Goal: Register for event/course

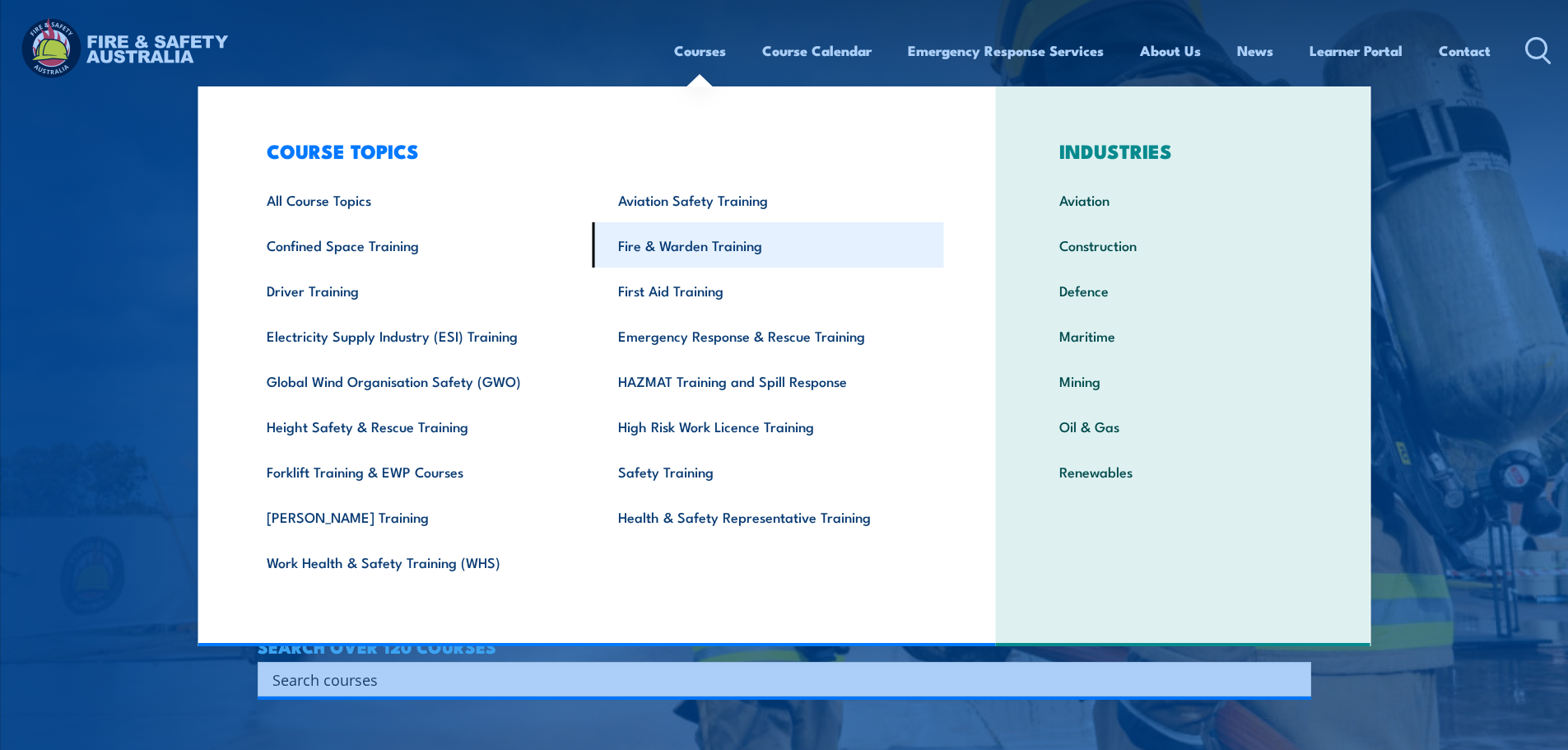
click at [688, 242] on link "Fire & Warden Training" at bounding box center [769, 245] width 351 height 46
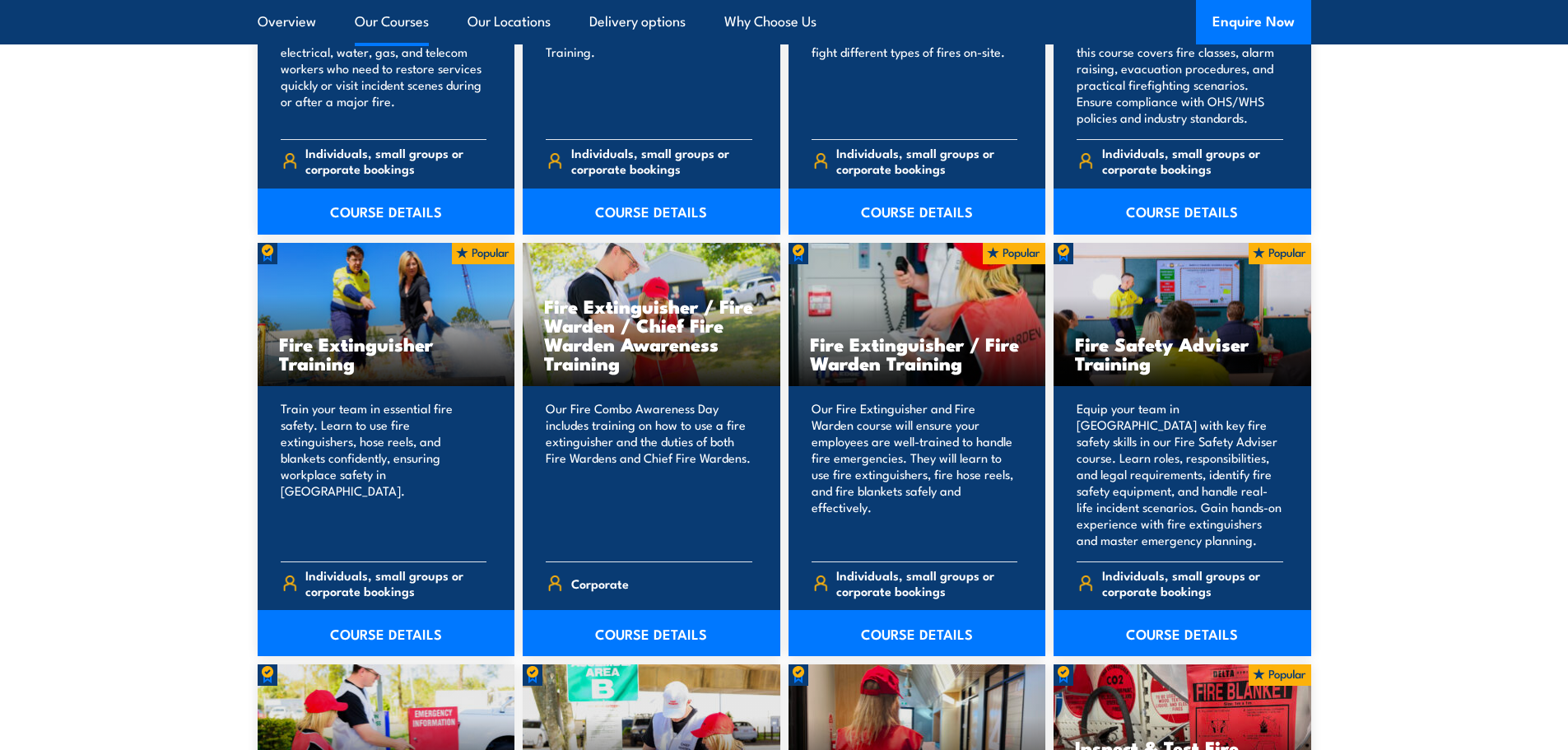
scroll to position [1730, 0]
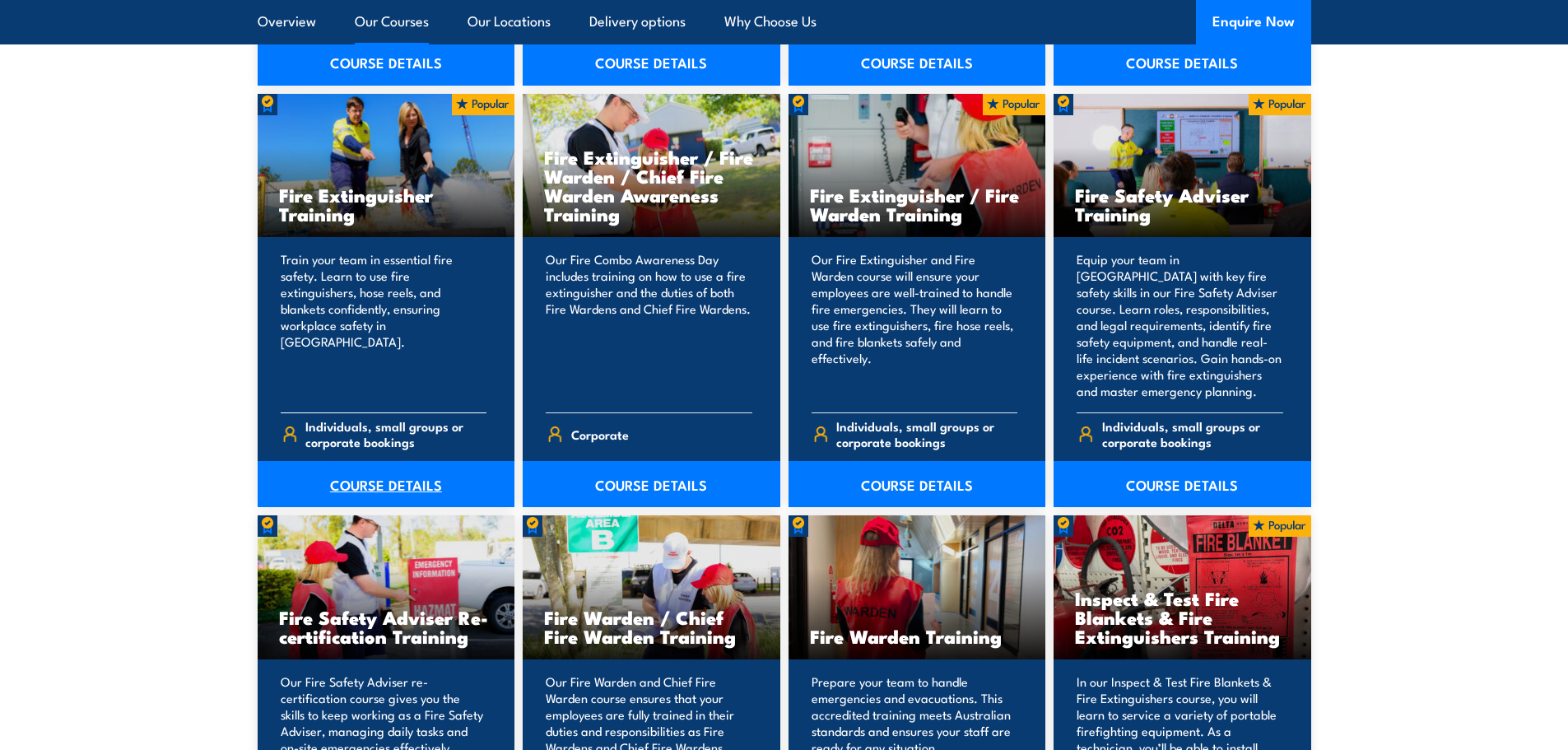
click at [390, 485] on link "COURSE DETAILS" at bounding box center [386, 485] width 257 height 46
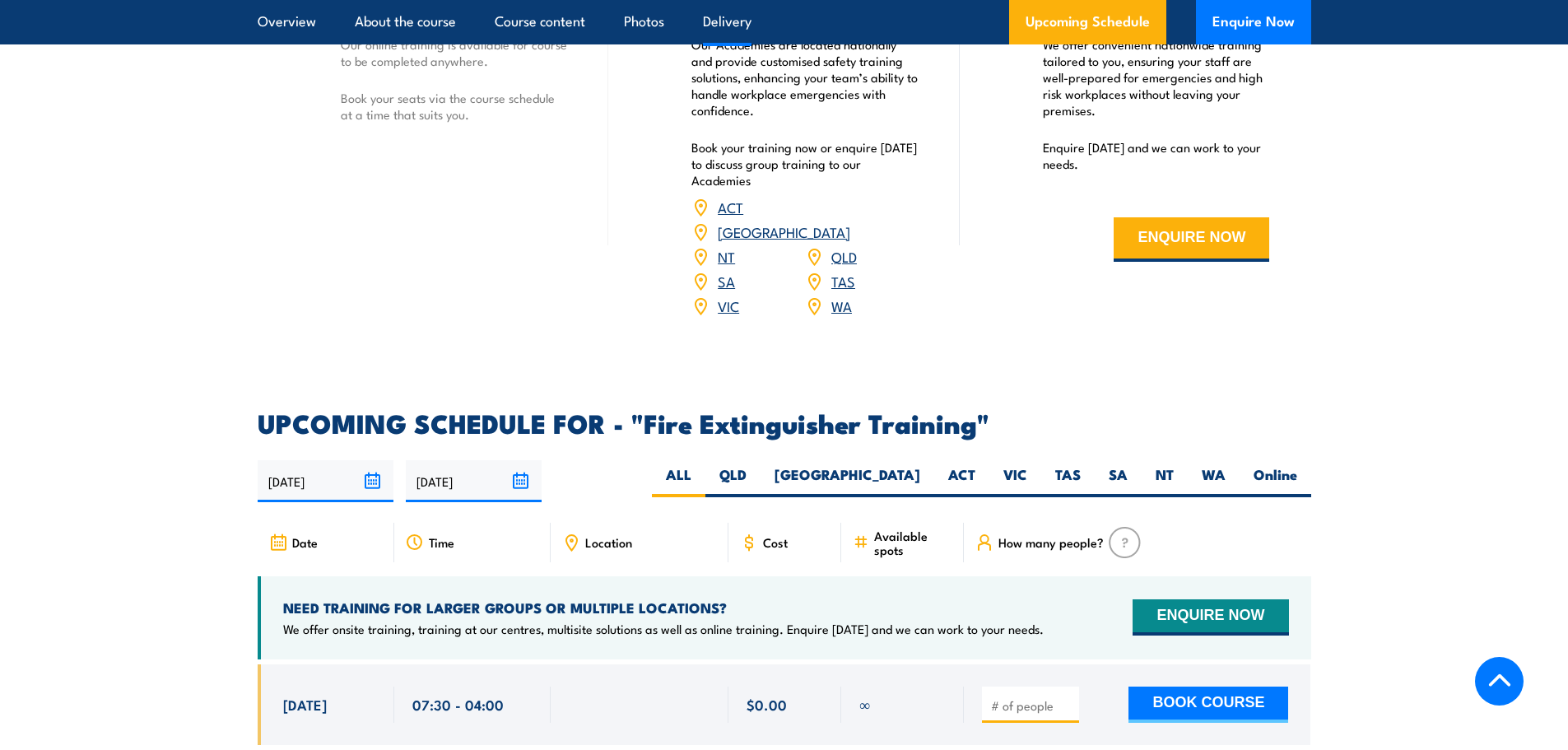
scroll to position [2389, 0]
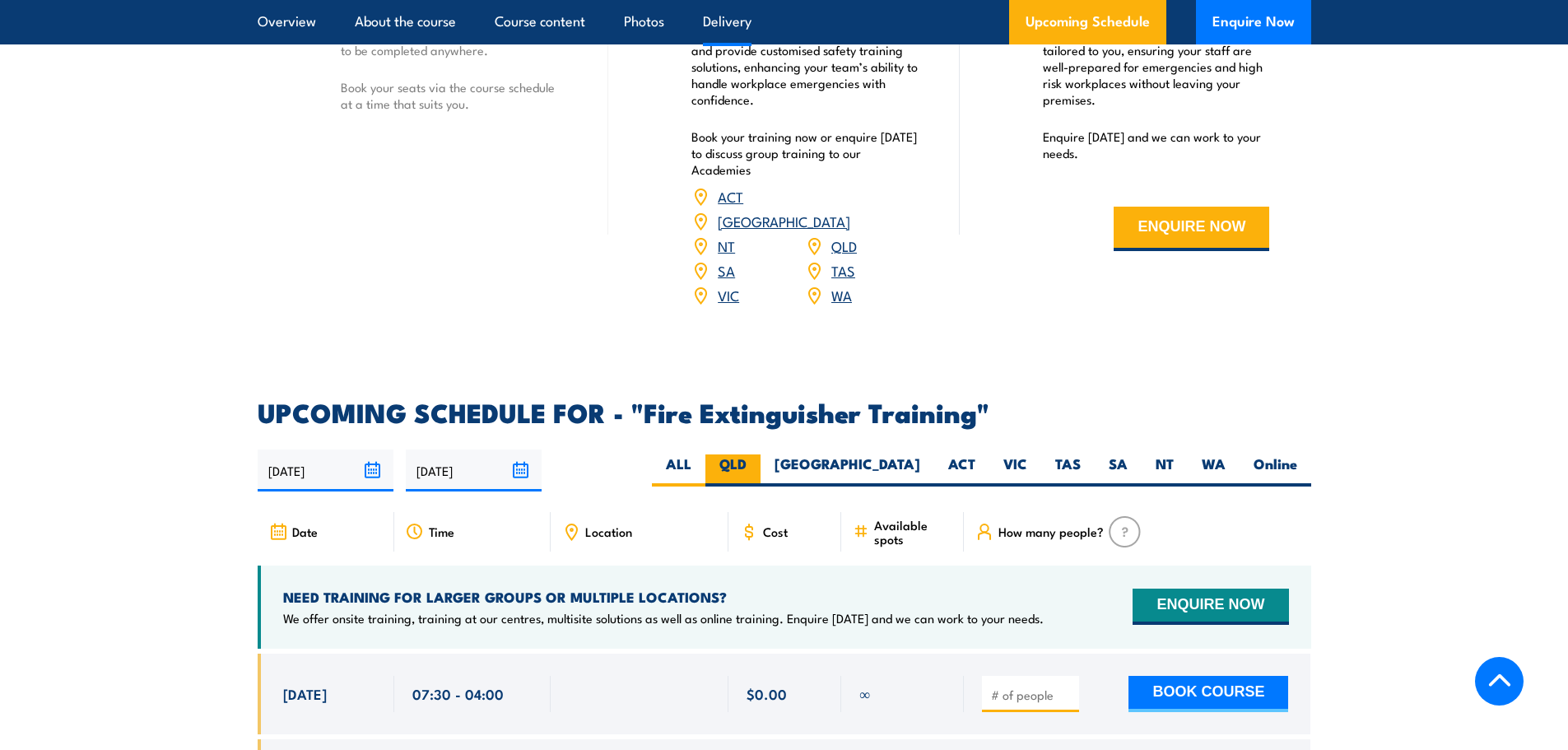
click at [761, 455] on label "QLD" at bounding box center [733, 470] width 55 height 32
click at [757, 455] on input "QLD" at bounding box center [752, 460] width 10 height 10
radio input "true"
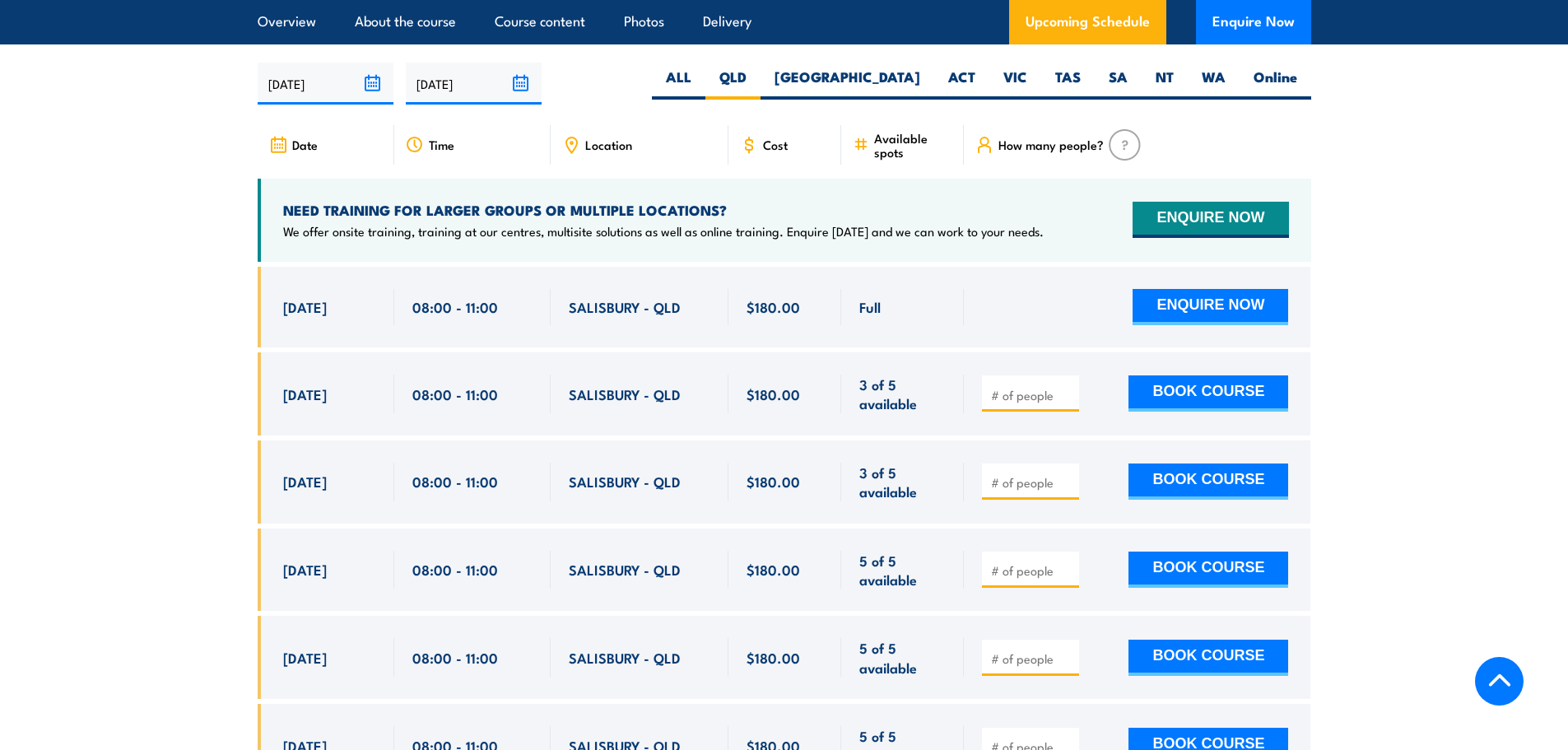
scroll to position [2847, 0]
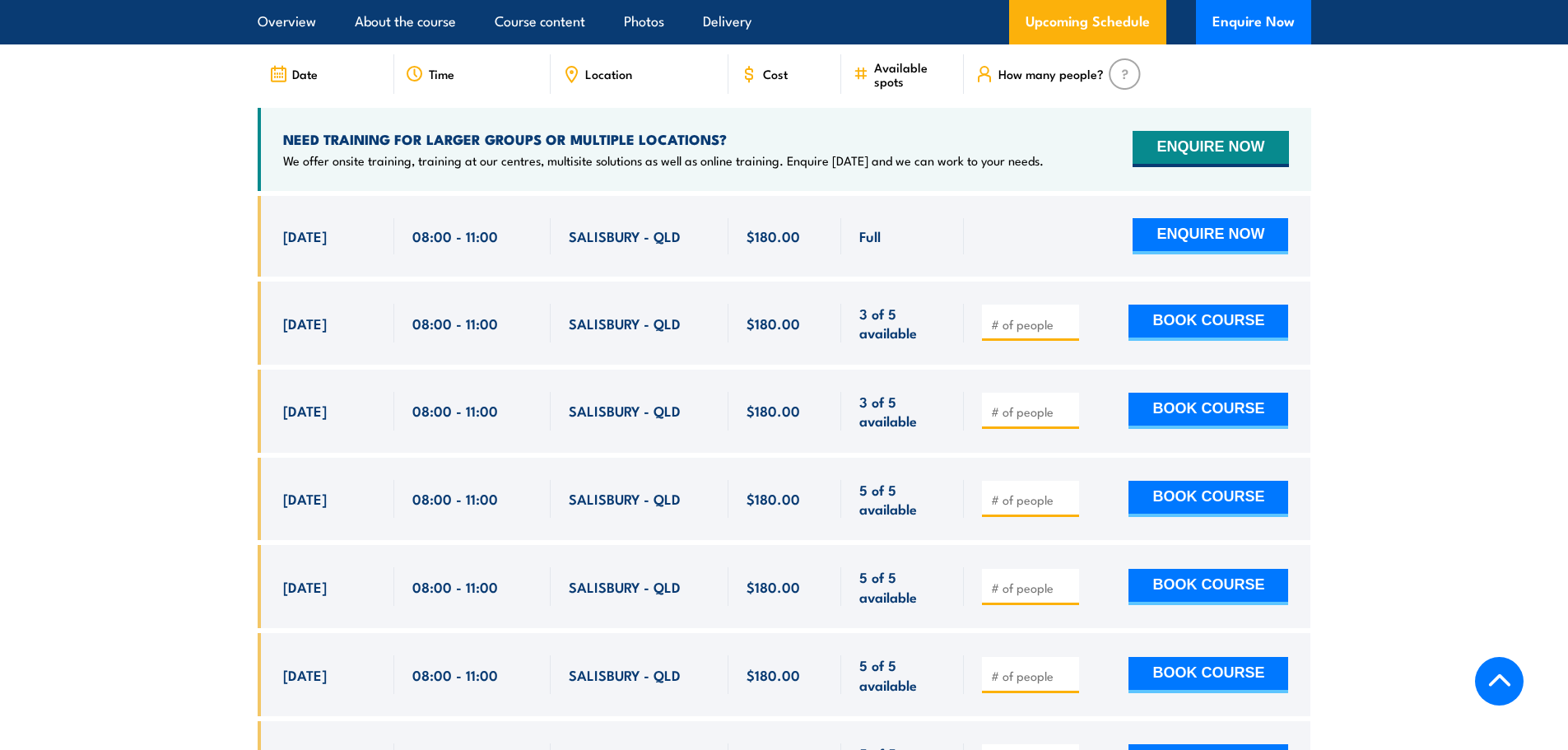
drag, startPoint x: 287, startPoint y: 304, endPoint x: 577, endPoint y: 374, distance: 298.3
click at [577, 374] on div "Full Full" at bounding box center [784, 557] width 1053 height 722
click at [572, 401] on span "SALISBURY - QLD" at bounding box center [625, 411] width 112 height 19
drag, startPoint x: 276, startPoint y: 304, endPoint x: 926, endPoint y: 670, distance: 746.0
click at [926, 670] on div "Full Full" at bounding box center [784, 557] width 1053 height 722
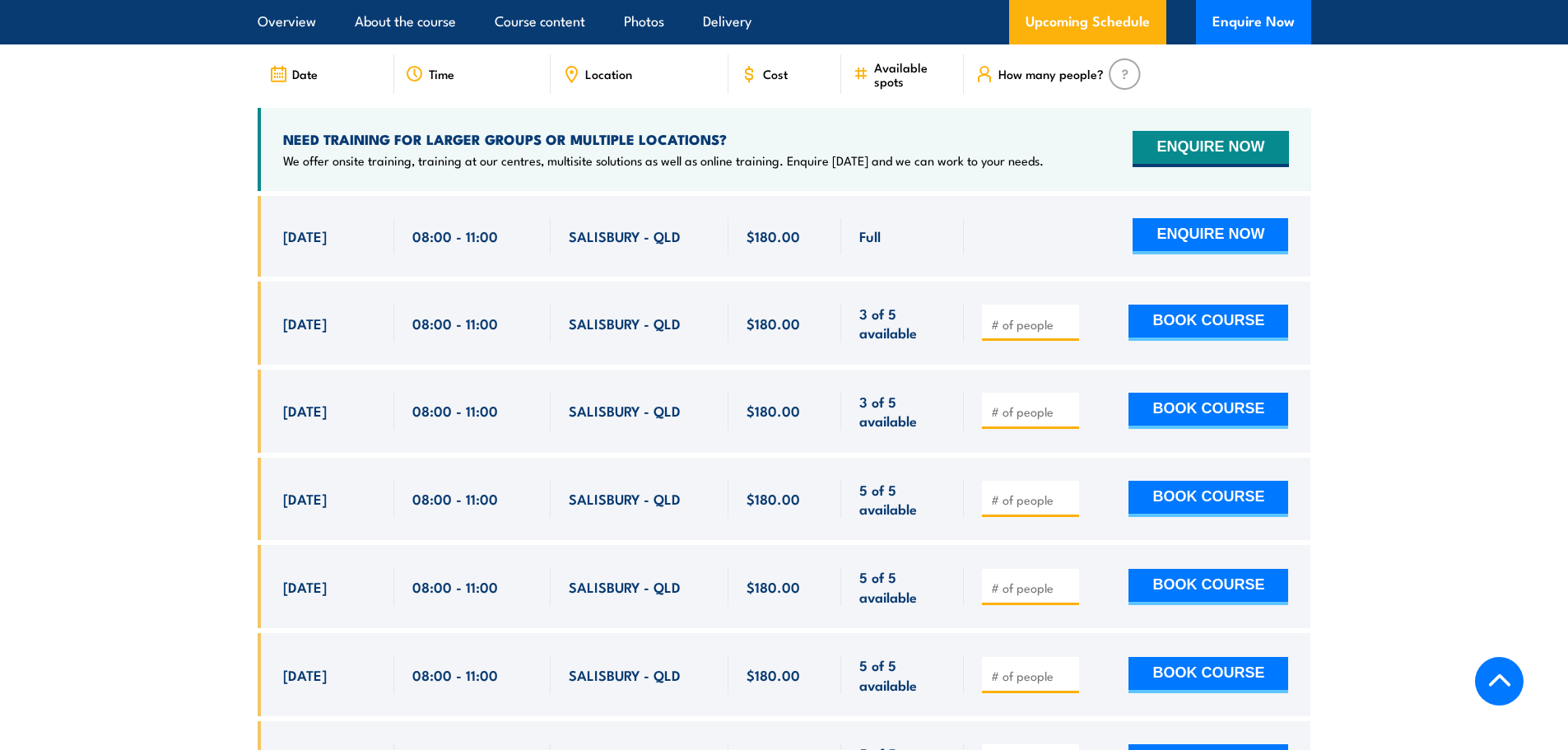
copy div "16 Sep, 2025 08:00 - 11:00 SALISBURY - QLD 3 of 5 available $180.00 $180.00 3 o…"
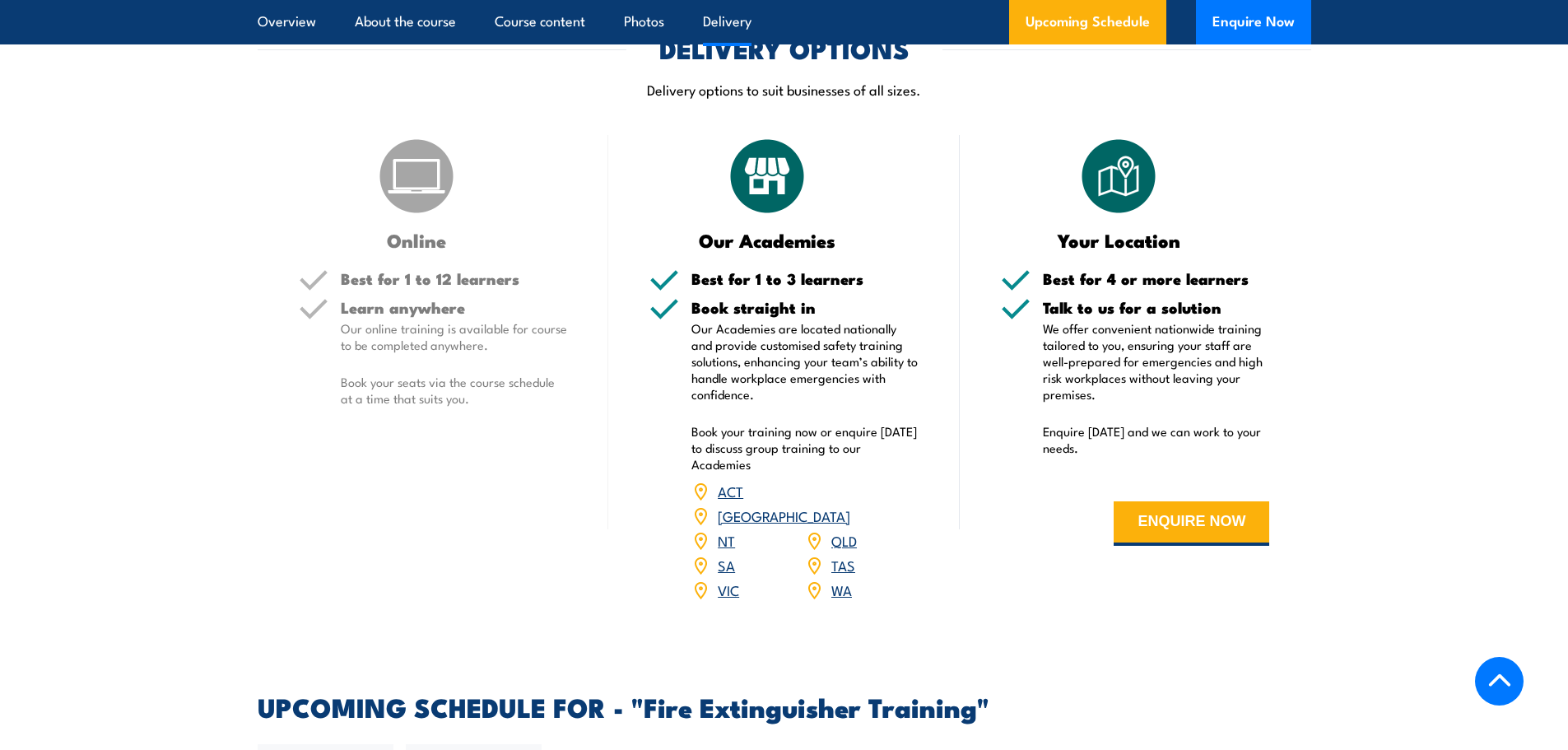
scroll to position [2270, 0]
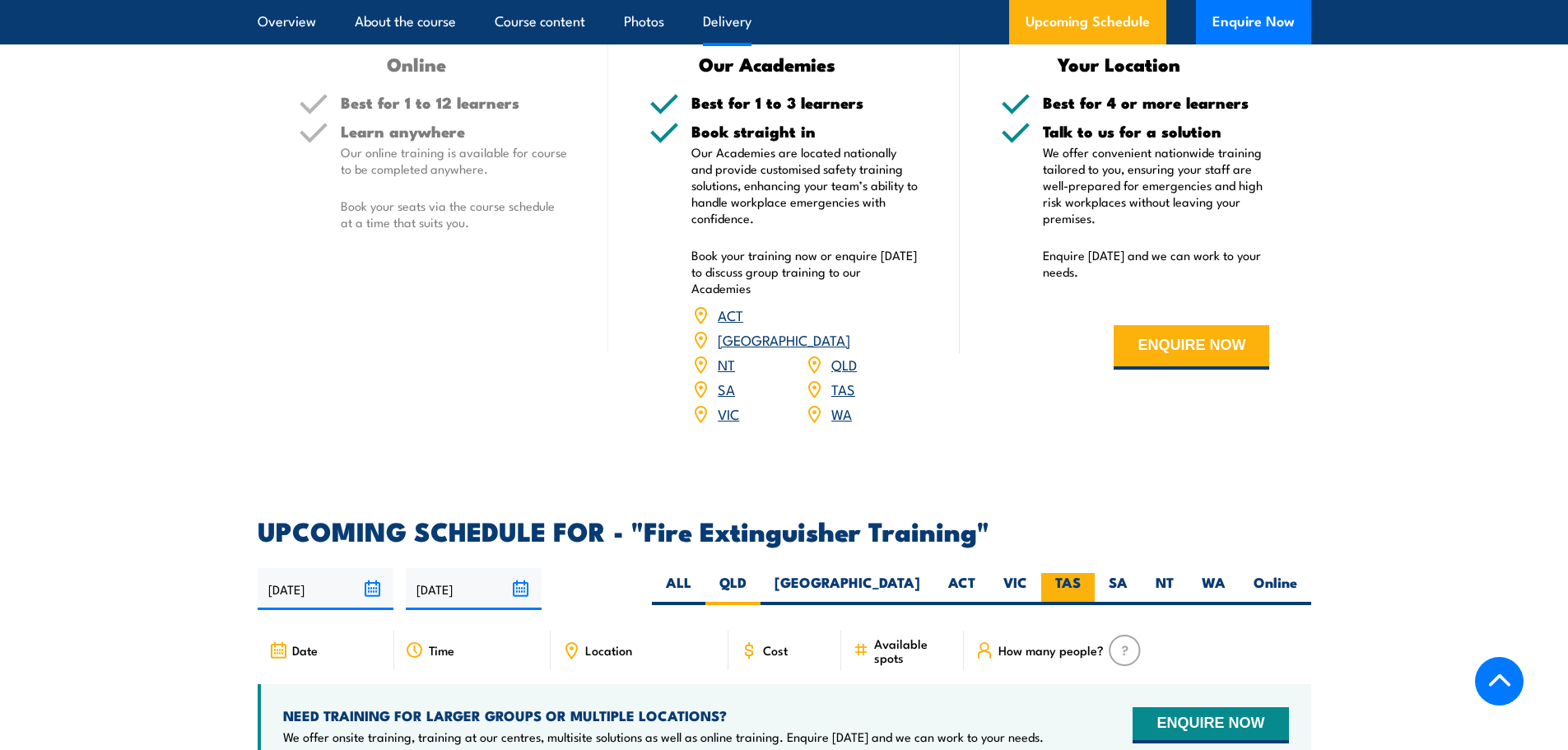
drag, startPoint x: 1028, startPoint y: 561, endPoint x: 1057, endPoint y: 573, distance: 31.4
click at [1028, 573] on label "VIC" at bounding box center [1015, 589] width 52 height 32
click at [1028, 573] on input "VIC" at bounding box center [1033, 579] width 10 height 10
radio input "true"
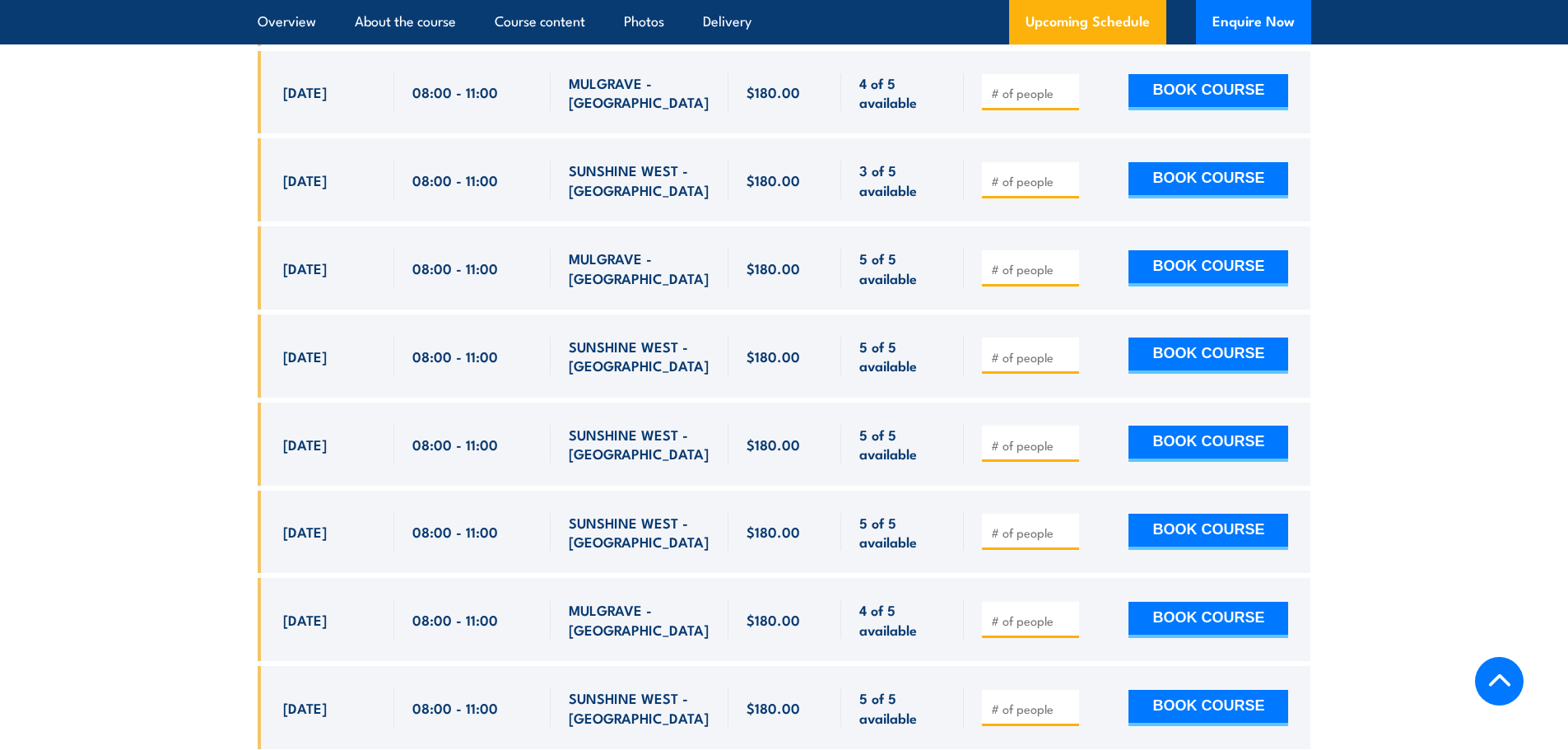
scroll to position [3257, 0]
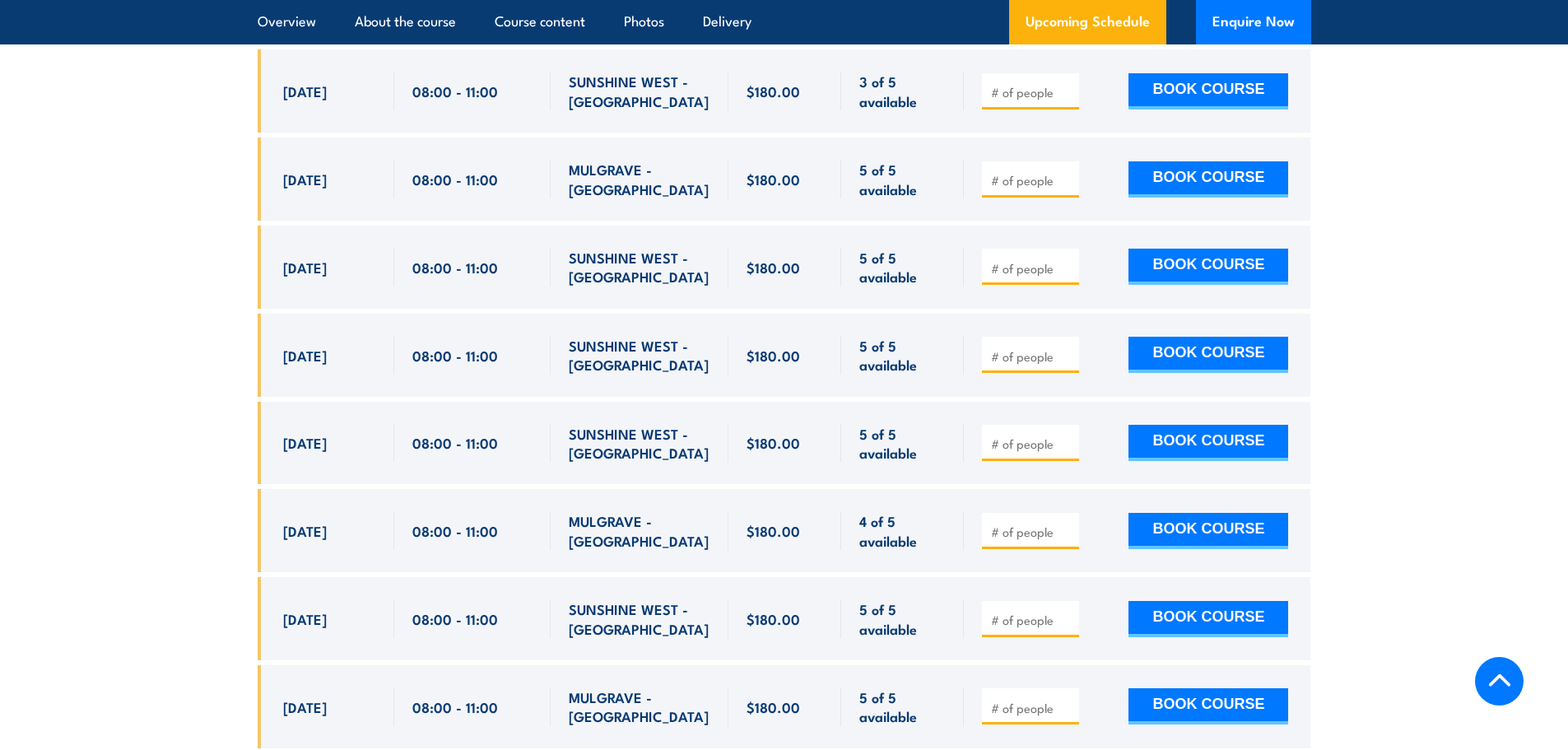
drag, startPoint x: 279, startPoint y: 221, endPoint x: 949, endPoint y: 513, distance: 730.9
click at [949, 513] on div "Full Full" at bounding box center [784, 411] width 1053 height 1251
copy div "[DATE] 08:00 - 11:00 MULGRAVE - [GEOGRAPHIC_DATA] 4 of 5 available $180.00 $180…"
